Goal: Transaction & Acquisition: Purchase product/service

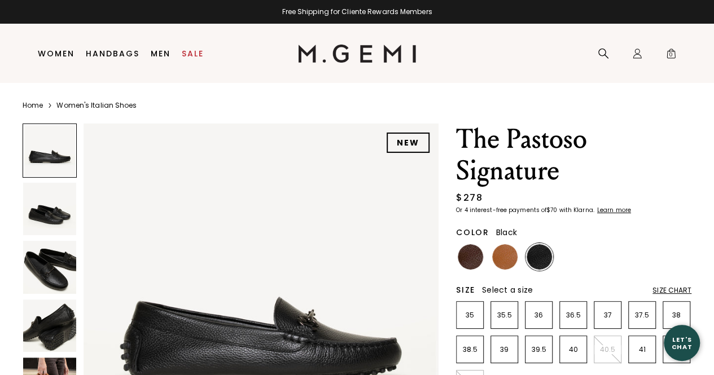
click at [55, 270] on img at bounding box center [49, 267] width 53 height 53
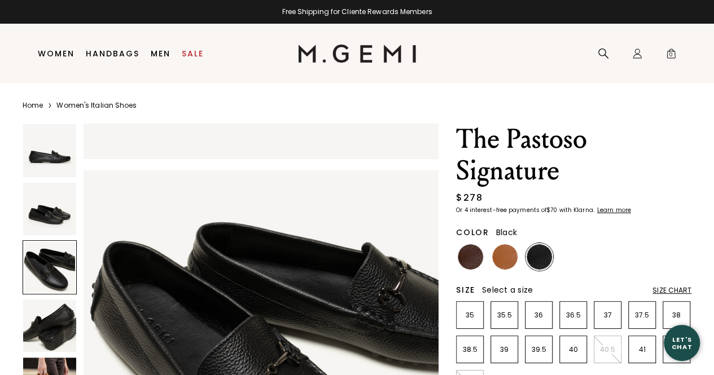
scroll to position [715, 0]
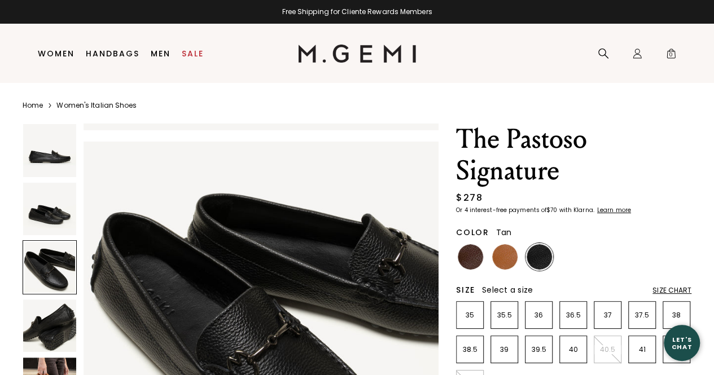
click at [503, 261] on img at bounding box center [504, 256] width 25 height 25
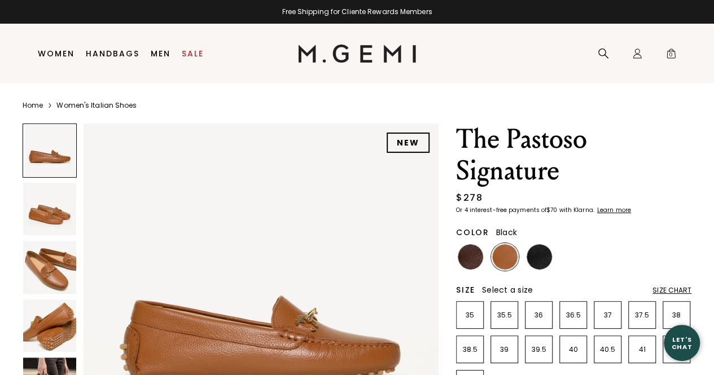
click at [540, 259] on img at bounding box center [539, 256] width 25 height 25
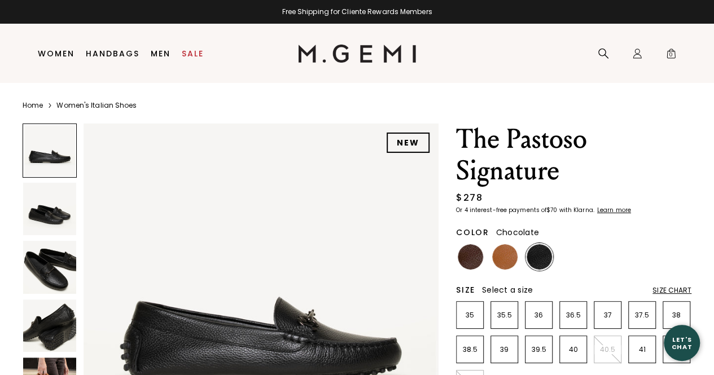
click at [465, 258] on img at bounding box center [470, 256] width 25 height 25
